Goal: Task Accomplishment & Management: Use online tool/utility

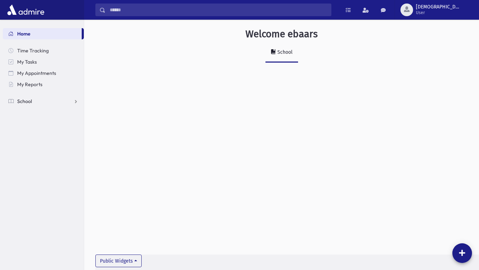
click at [48, 100] on link "School" at bounding box center [43, 100] width 81 height 11
click at [42, 120] on span "Attendance" at bounding box center [34, 123] width 26 height 6
click at [34, 135] on span "Entry" at bounding box center [33, 135] width 12 height 6
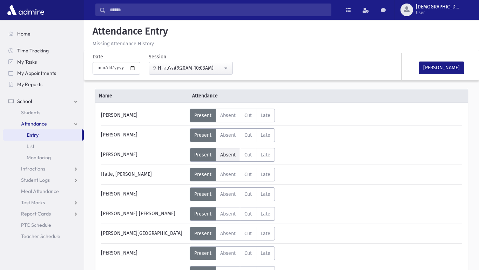
click at [221, 155] on span "Absent" at bounding box center [227, 155] width 15 height 6
click at [223, 212] on span "Absent" at bounding box center [227, 214] width 15 height 6
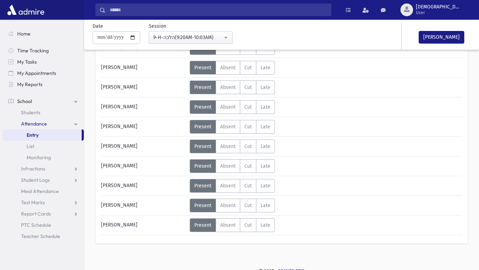
scroll to position [226, 0]
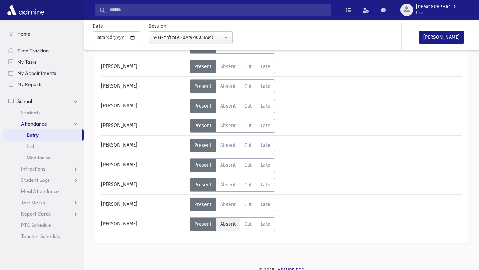
click at [222, 221] on span "Absent" at bounding box center [227, 224] width 15 height 6
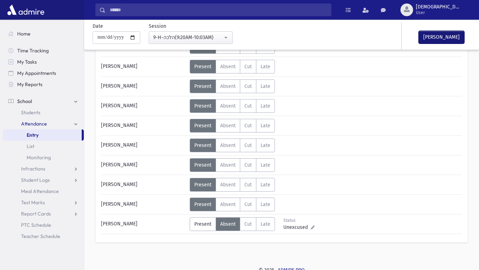
click at [438, 41] on button "[PERSON_NAME]" at bounding box center [442, 37] width 46 height 13
click at [424, 47] on div "Attendance Taken [DATE] 9:25 AM" at bounding box center [437, 35] width 70 height 27
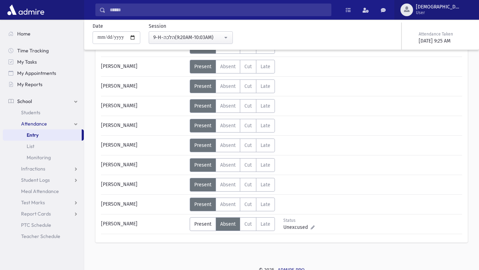
click at [459, 10] on span "User" at bounding box center [438, 13] width 45 height 6
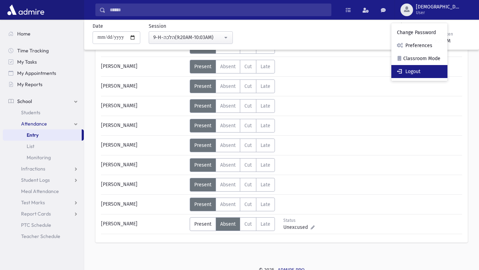
click at [446, 70] on link "Logout" at bounding box center [420, 71] width 56 height 13
